Goal: Complete application form

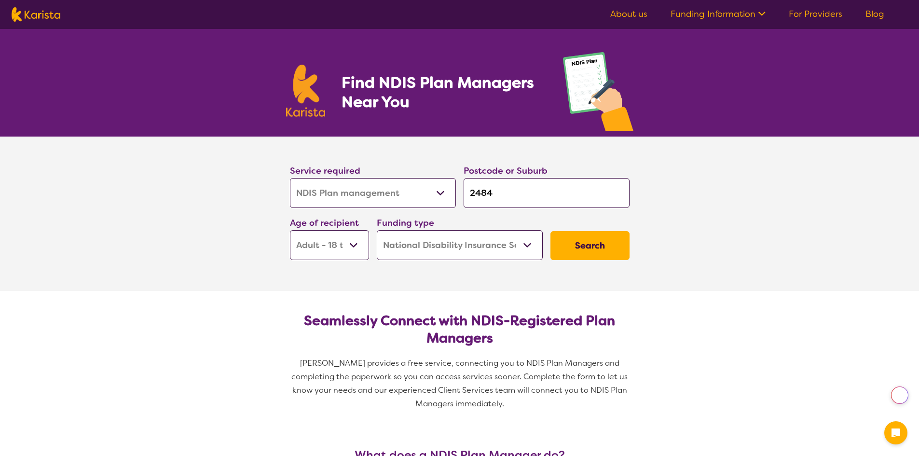
select select "NDIS Plan management"
select select "AD"
select select "NDIS"
select select "NDIS Plan management"
select select "AD"
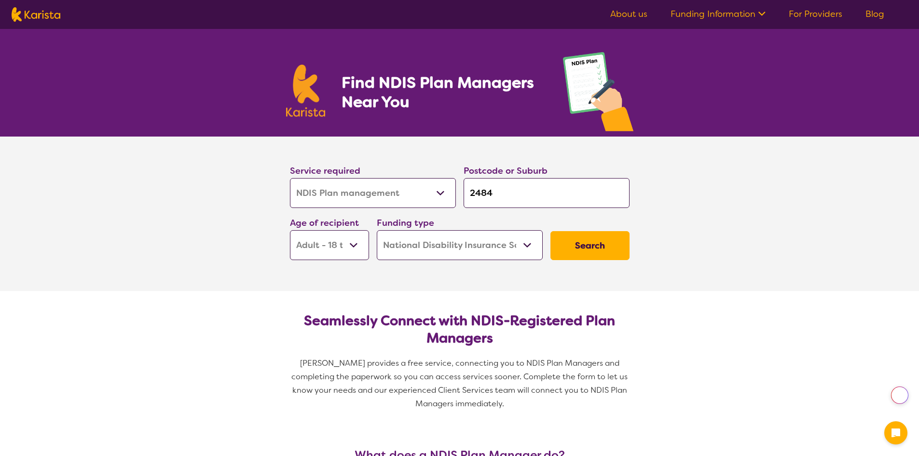
select select "NDIS"
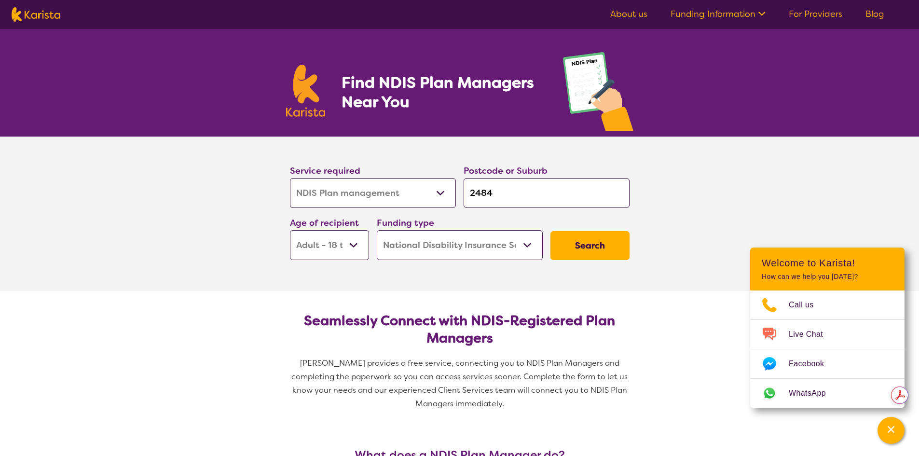
select select "NDIS Support Coordination"
click at [290, 178] on select "Allied Health Assistant Assessment ([MEDICAL_DATA] or [MEDICAL_DATA]) Behaviour…" at bounding box center [373, 193] width 166 height 30
select select "NDIS Support Coordination"
click at [357, 248] on select "Early Childhood - 0 to 9 Child - 10 to 11 Adolescent - 12 to 17 Adult - 18 to 6…" at bounding box center [329, 245] width 79 height 30
click at [290, 230] on select "Early Childhood - 0 to 9 Child - 10 to 11 Adolescent - 12 to 17 Adult - 18 to 6…" at bounding box center [329, 245] width 79 height 30
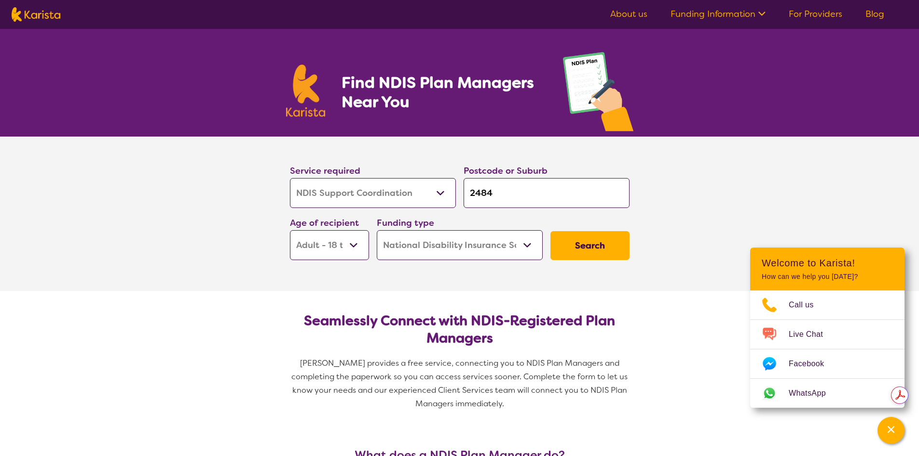
click at [610, 248] on button "Search" at bounding box center [589, 245] width 79 height 29
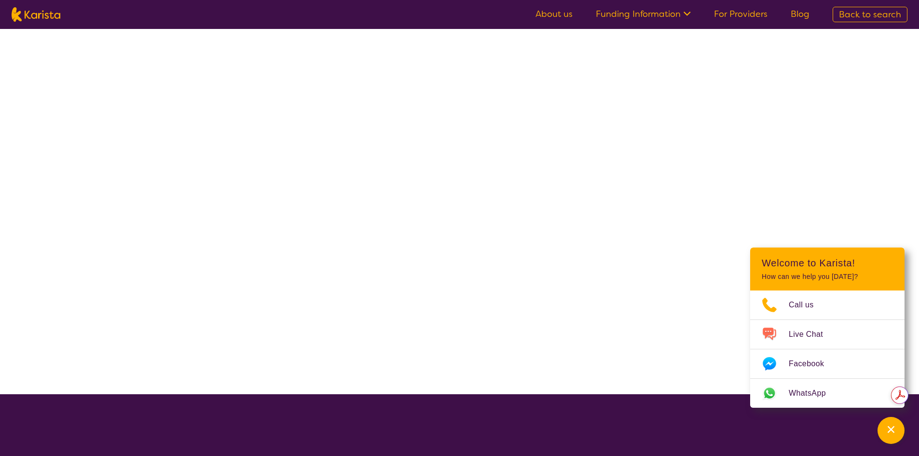
select select "NDIS"
select select "NDIS Support Coordination"
select select "AD"
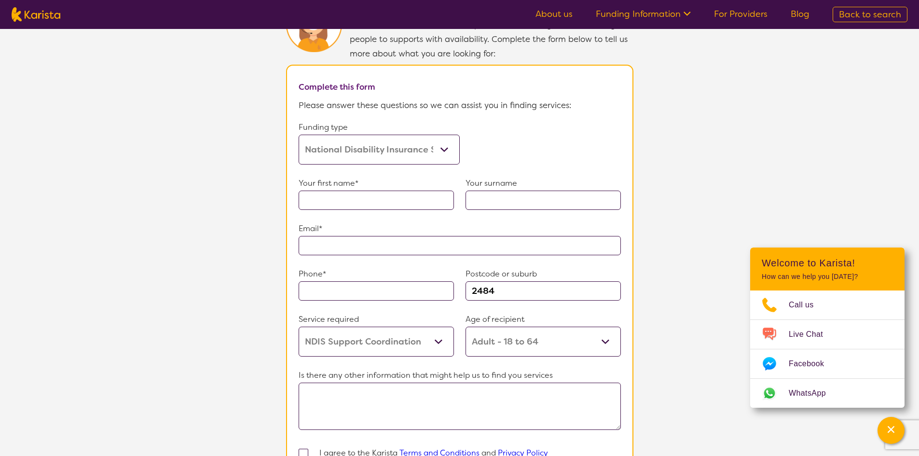
scroll to position [531, 0]
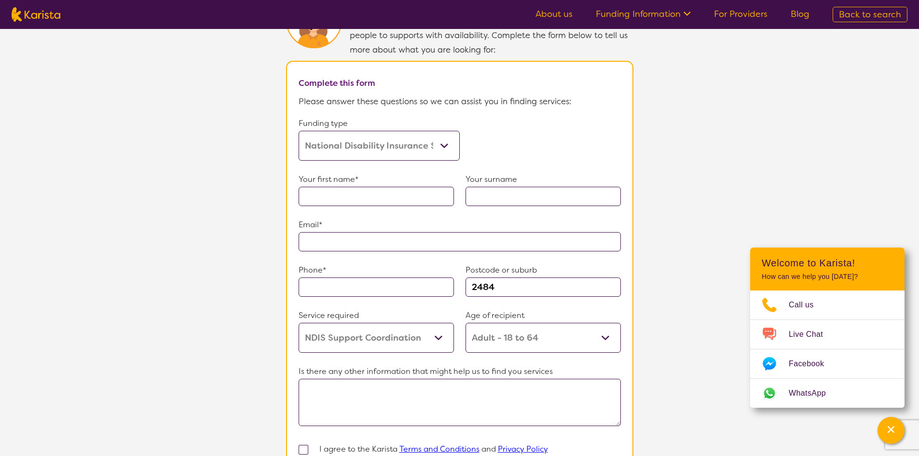
click at [353, 188] on input "text" at bounding box center [376, 196] width 155 height 19
click at [343, 190] on input "text" at bounding box center [376, 196] width 155 height 19
type input "[PERSON_NAME]"
click at [312, 235] on input "text" at bounding box center [460, 241] width 322 height 19
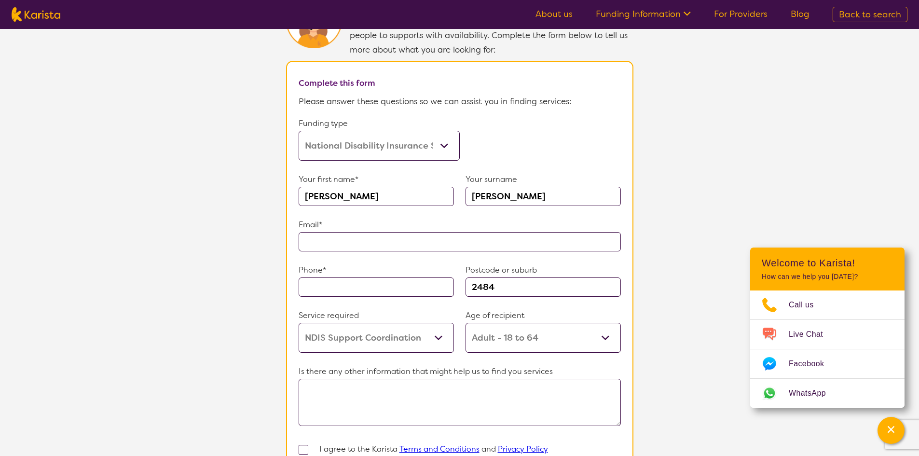
type input "**********"
type input "0408766151"
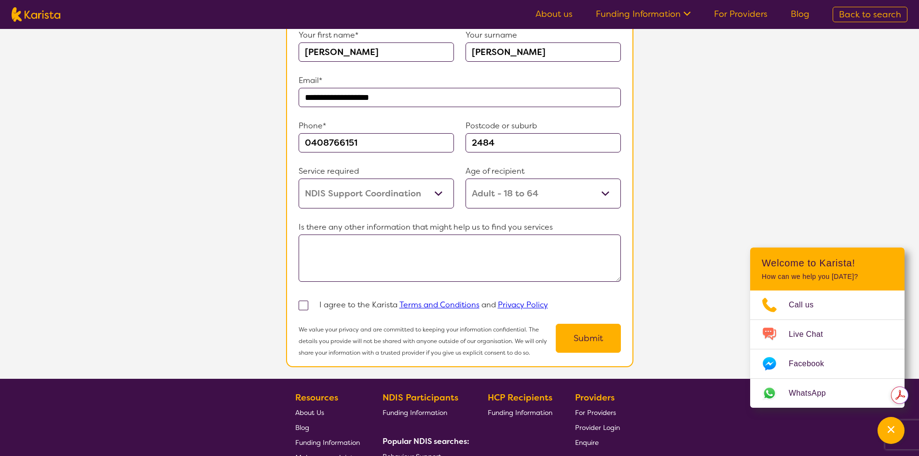
scroll to position [675, 0]
click at [352, 239] on textarea at bounding box center [460, 257] width 322 height 47
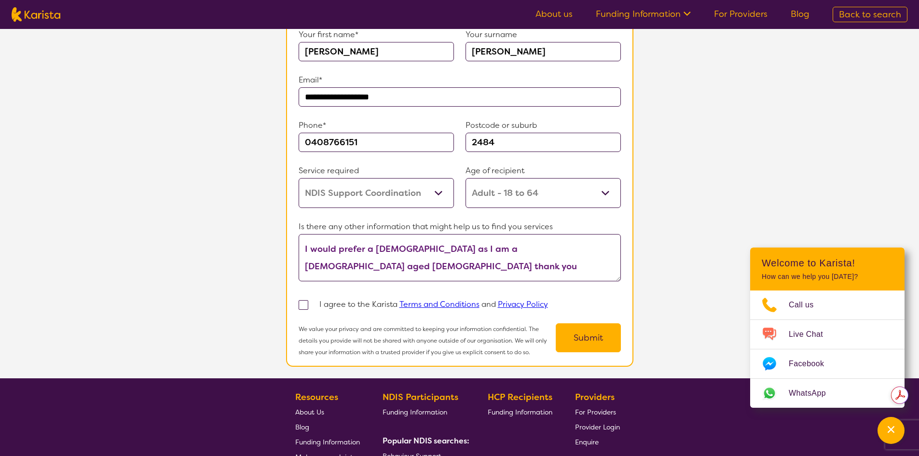
type textarea "I would prefer a [DEMOGRAPHIC_DATA] as I am a [DEMOGRAPHIC_DATA] aged [DEMOGRAP…"
click at [301, 300] on span at bounding box center [304, 305] width 10 height 10
click at [313, 301] on input "checkbox" at bounding box center [316, 304] width 6 height 6
checkbox input "true"
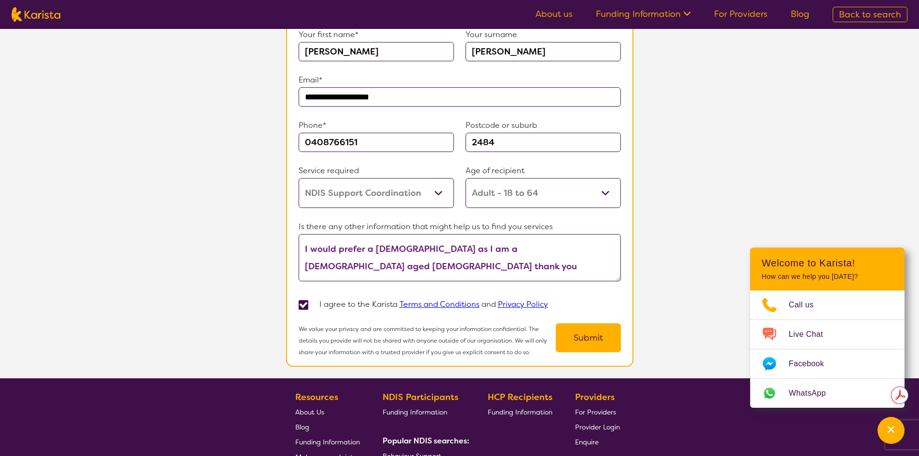
click at [593, 329] on button "Submit" at bounding box center [588, 337] width 65 height 29
